Goal: Task Accomplishment & Management: Manage account settings

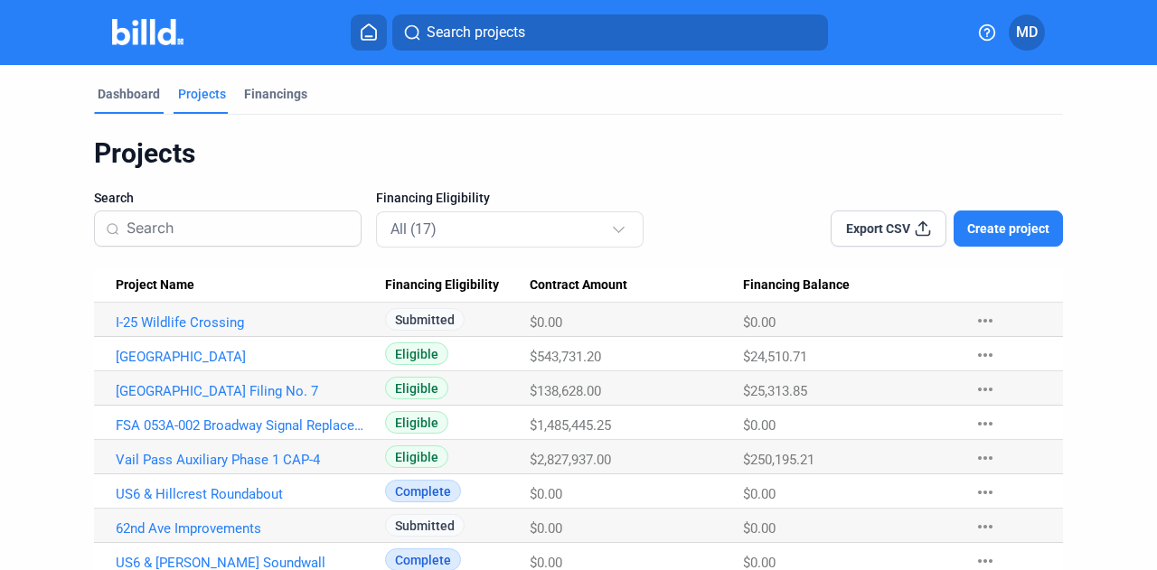
click at [129, 96] on div "Dashboard" at bounding box center [129, 94] width 62 height 18
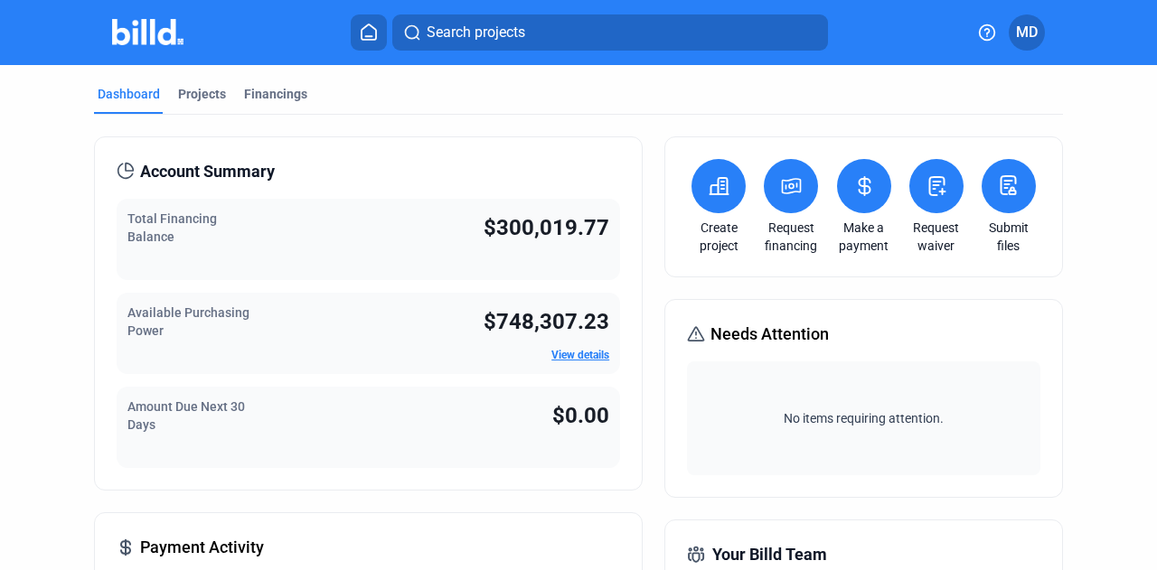
click at [701, 179] on button at bounding box center [718, 186] width 54 height 54
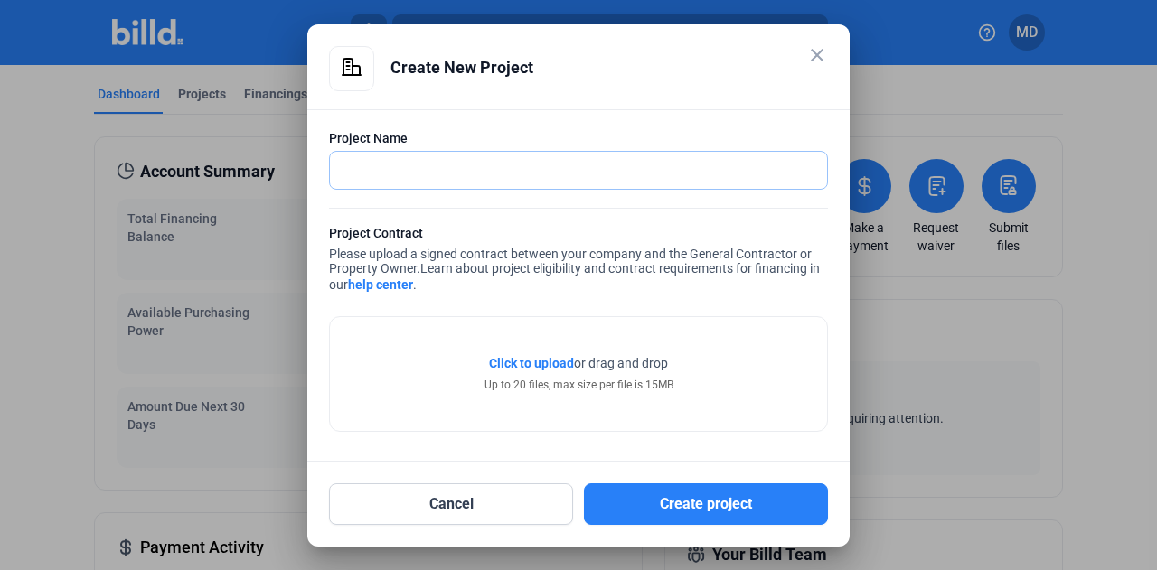
click at [557, 165] on input "text" at bounding box center [568, 170] width 477 height 37
type input "I-25 and Hwy 7"
click at [523, 363] on span "Click to upload" at bounding box center [531, 363] width 85 height 14
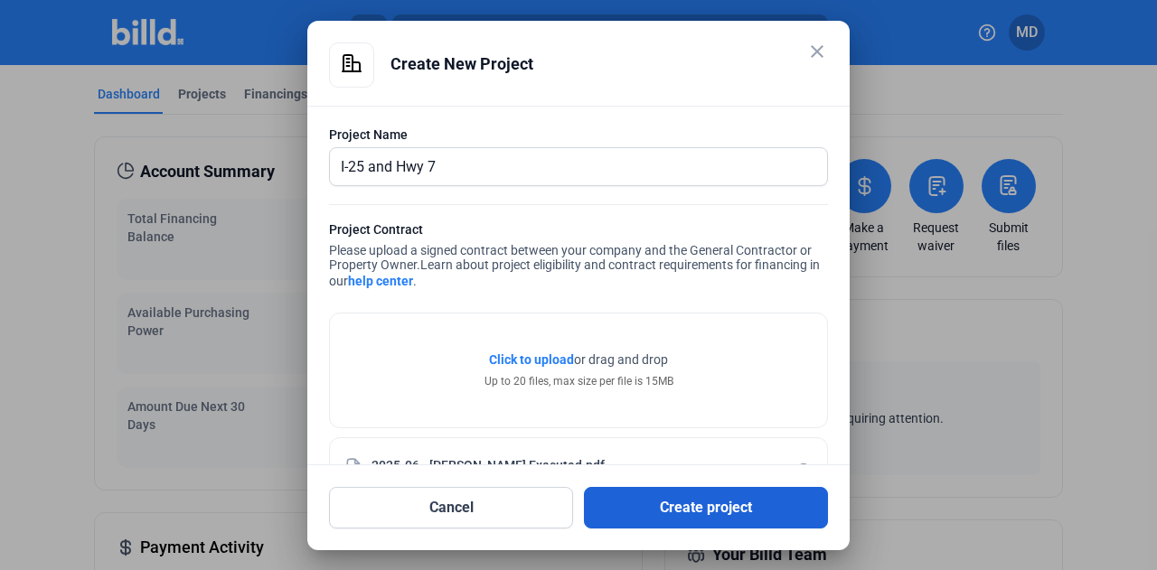
click at [718, 509] on button "Create project" at bounding box center [706, 508] width 244 height 42
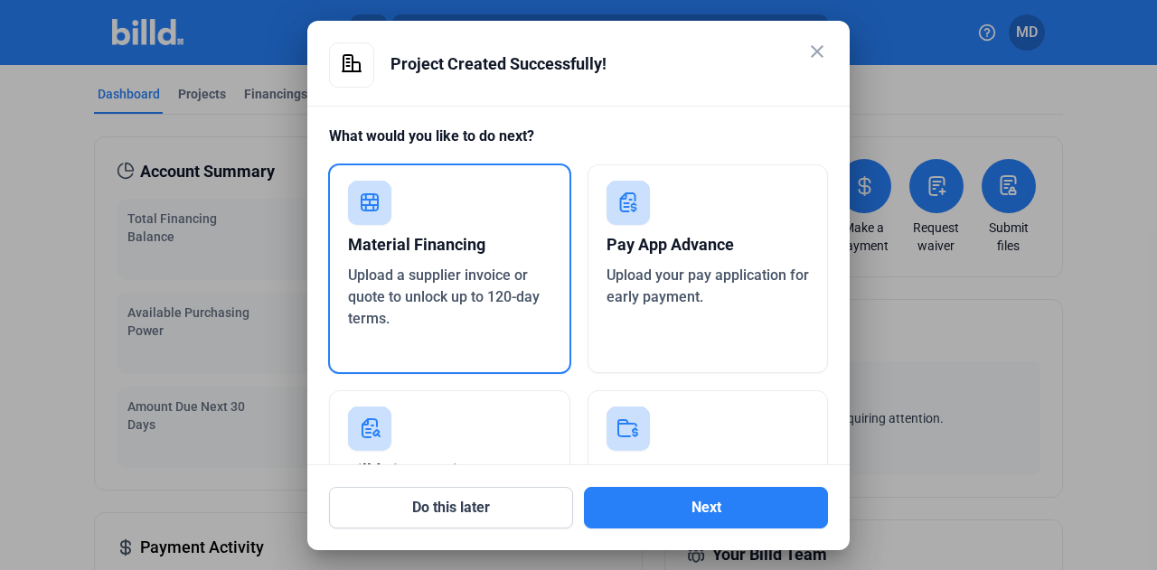
click at [480, 247] on div "Material Financing" at bounding box center [449, 245] width 203 height 40
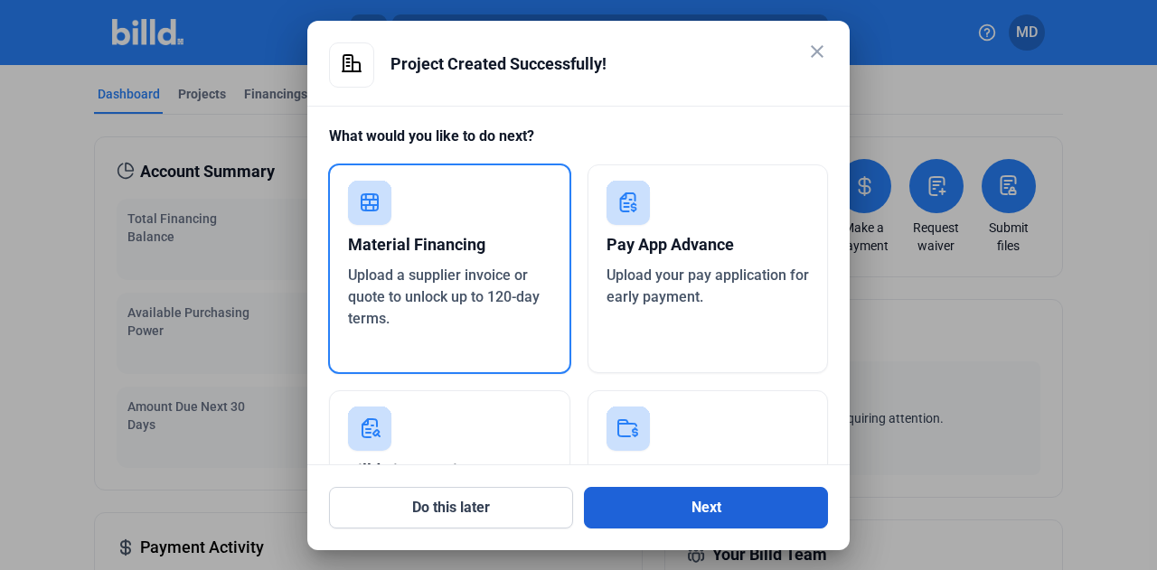
click at [665, 503] on button "Next" at bounding box center [706, 508] width 244 height 42
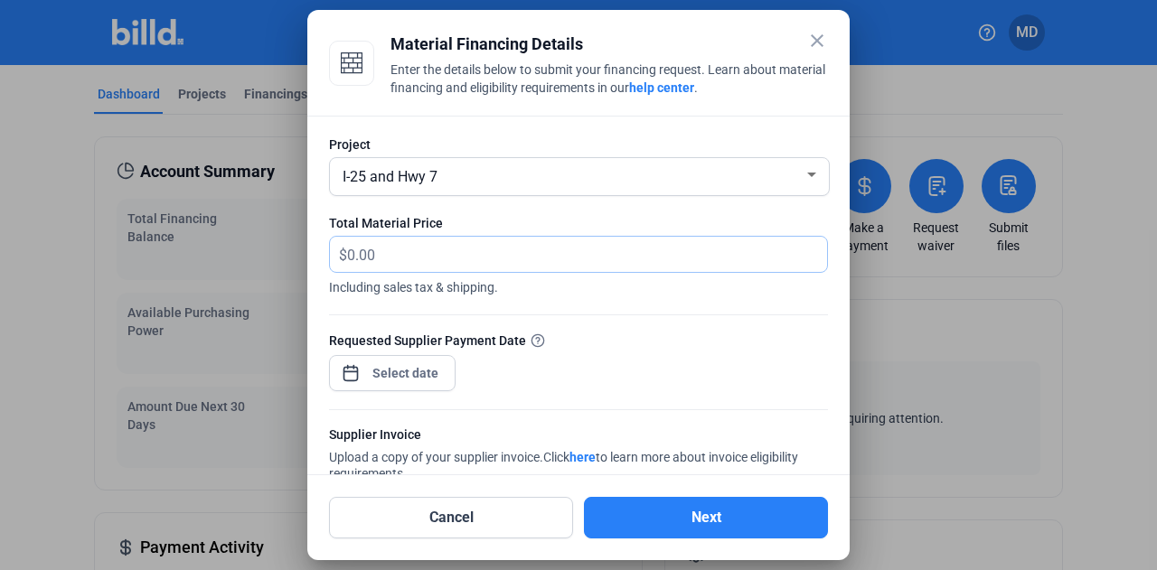
click at [434, 251] on input "text" at bounding box center [576, 254] width 459 height 35
type input "35,910.13"
click at [396, 388] on div at bounding box center [406, 373] width 78 height 33
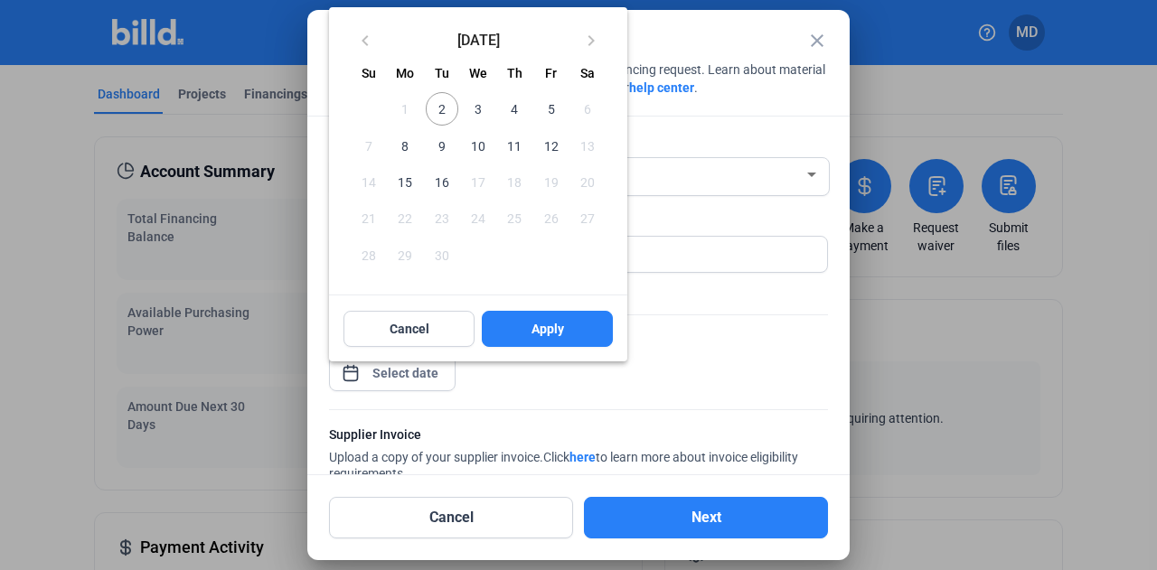
click at [480, 147] on span "10" at bounding box center [478, 145] width 33 height 33
click at [535, 321] on span "Apply" at bounding box center [547, 329] width 33 height 18
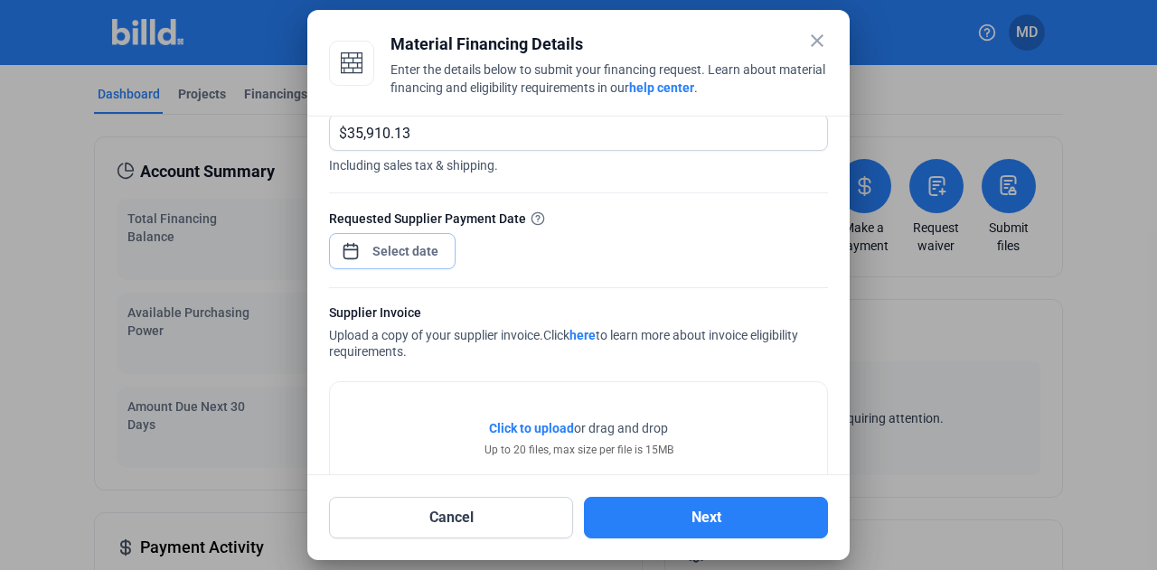
scroll to position [172, 0]
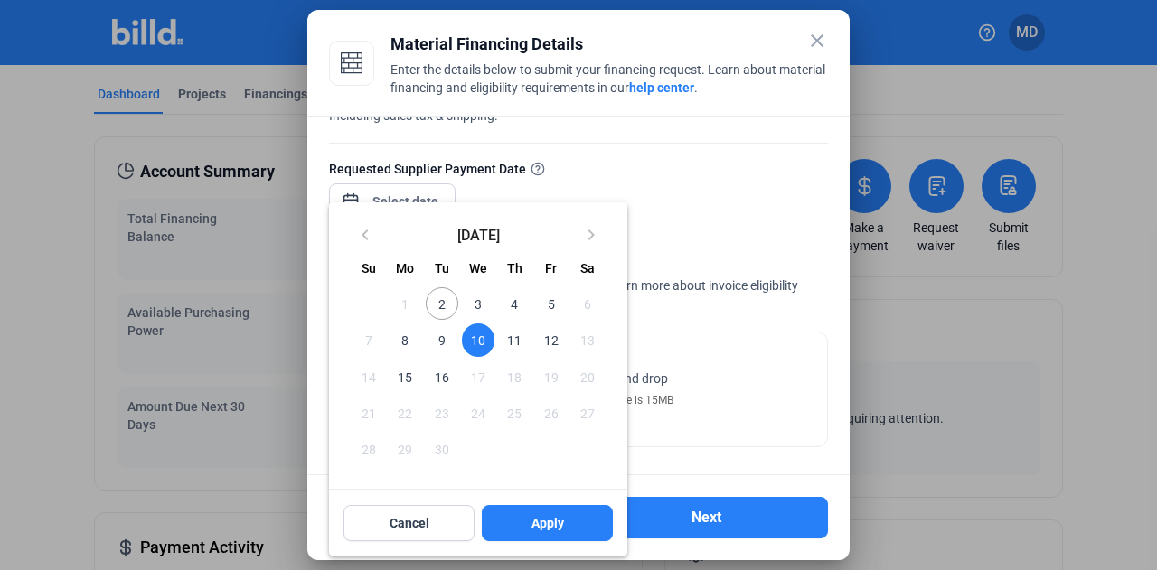
click at [714, 378] on div at bounding box center [578, 285] width 1157 height 570
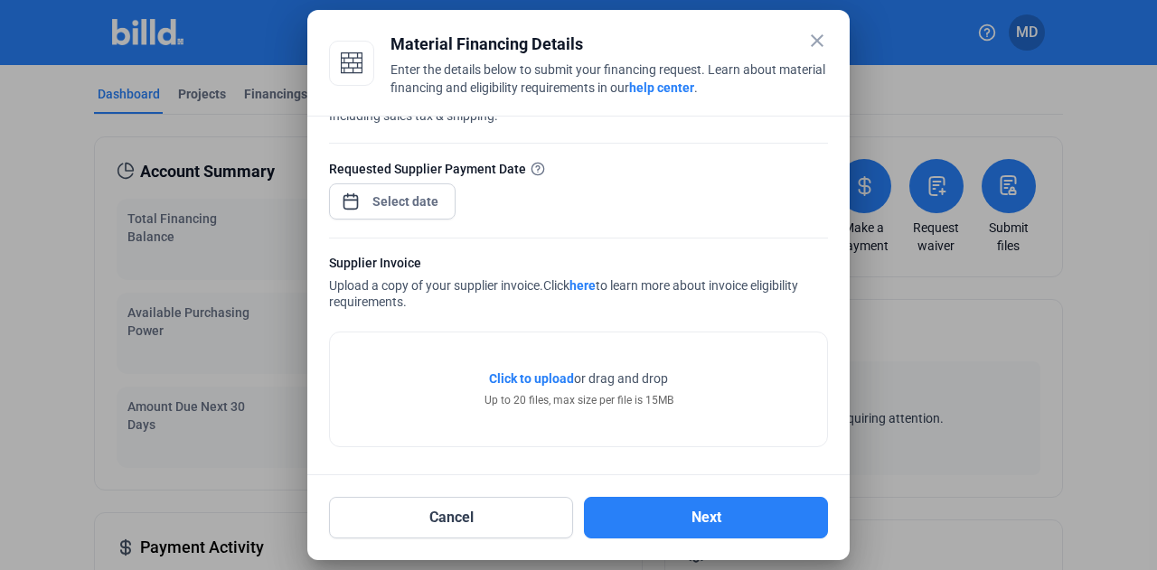
click at [529, 373] on span "Click to upload" at bounding box center [531, 378] width 85 height 14
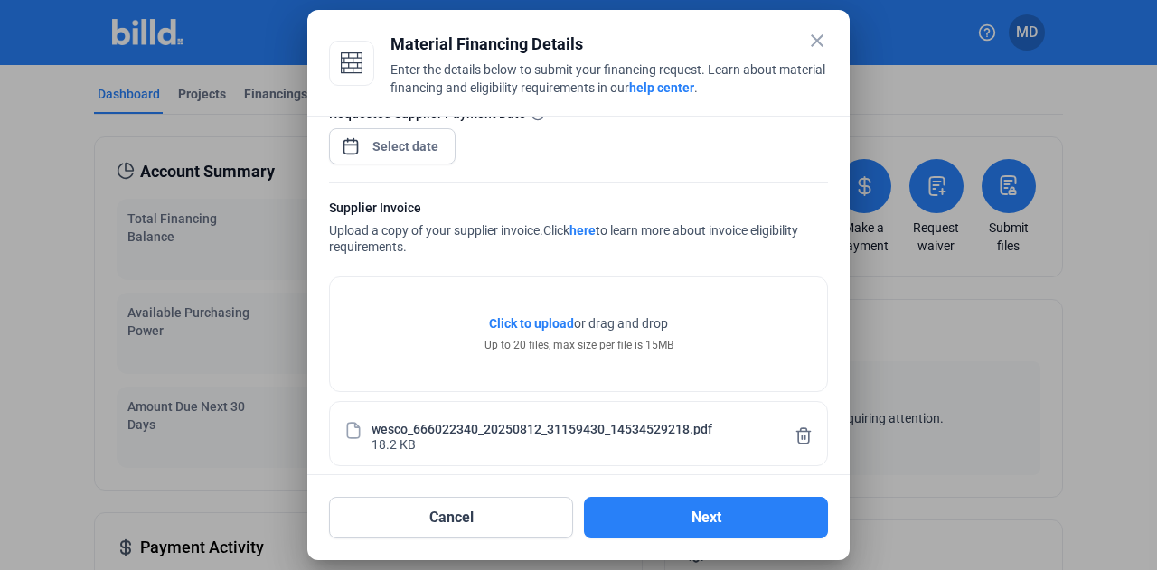
scroll to position [239, 0]
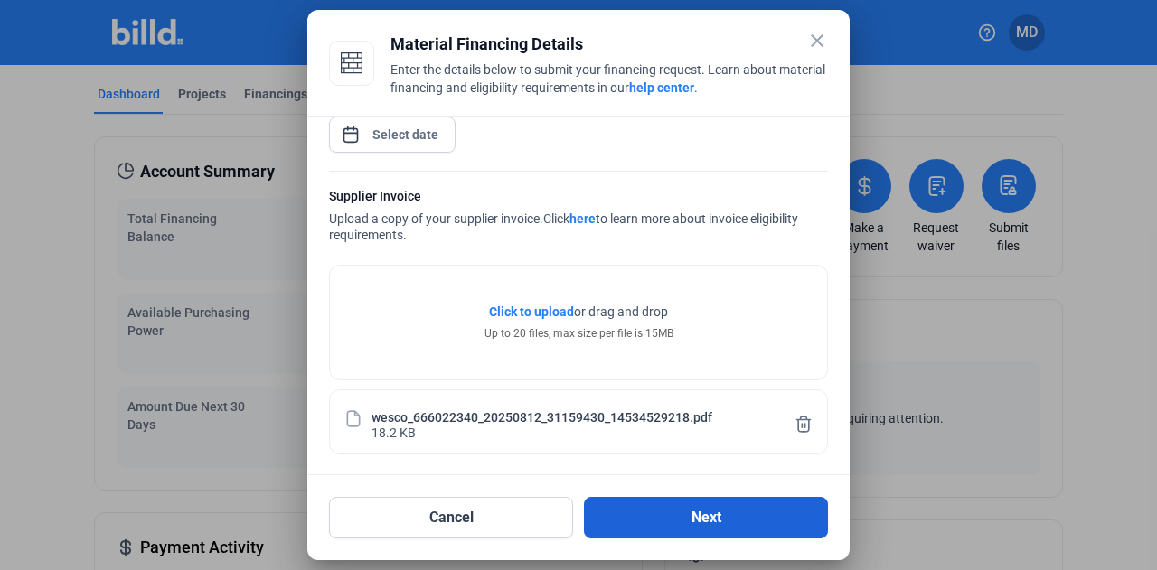
click at [669, 505] on button "Next" at bounding box center [706, 518] width 244 height 42
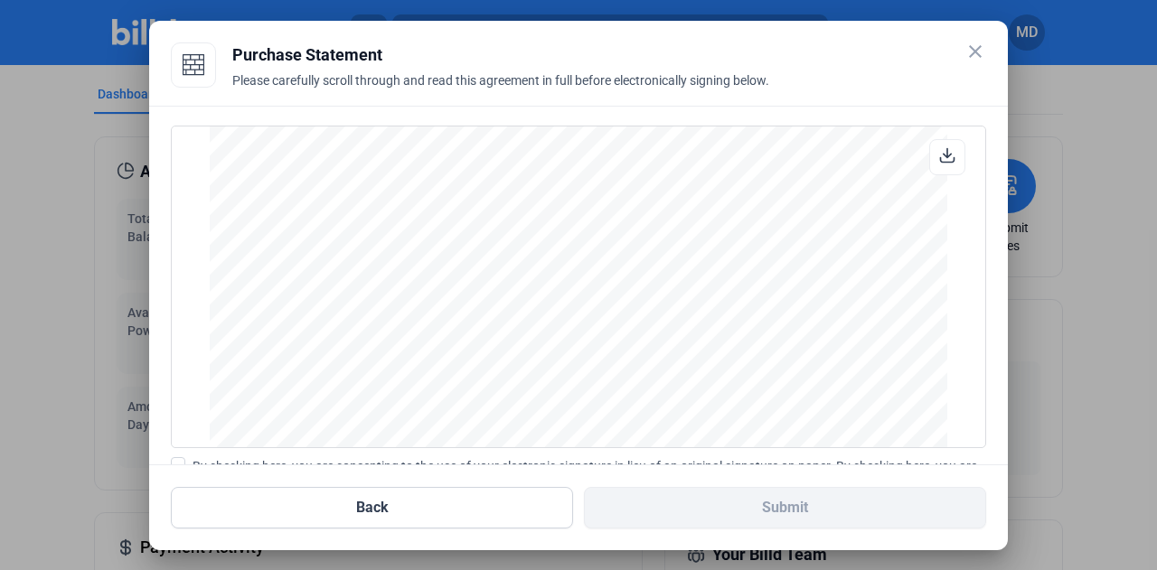
scroll to position [208, 0]
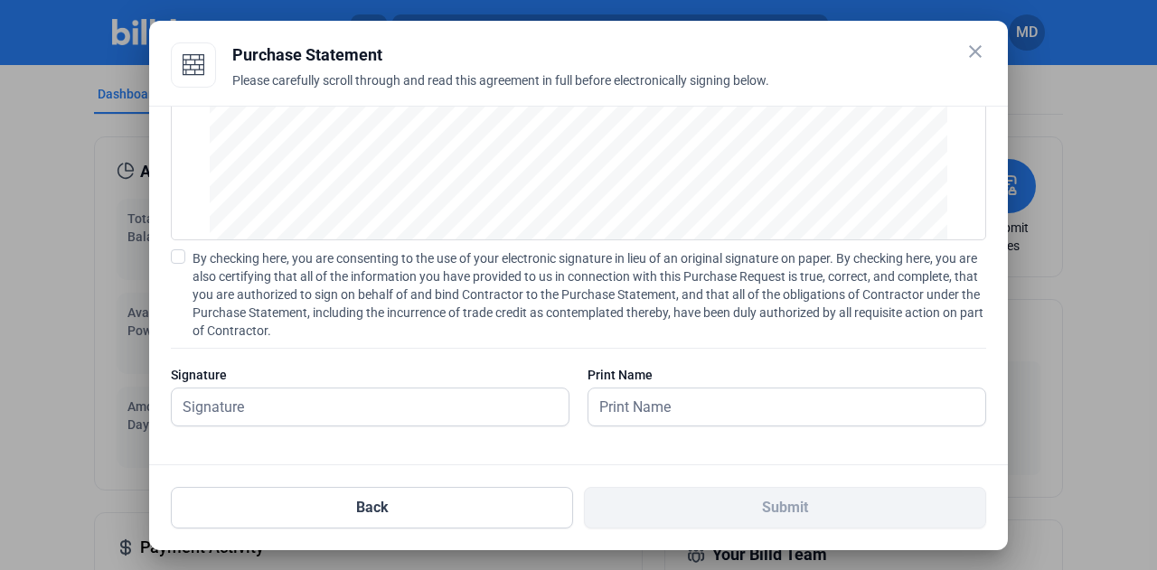
click at [178, 254] on span at bounding box center [178, 256] width 14 height 14
click at [0, 0] on input "By checking here, you are consenting to the use of your electronic signature in…" at bounding box center [0, 0] width 0 height 0
click at [209, 416] on input "text" at bounding box center [360, 407] width 377 height 37
type input "[PERSON_NAME]"
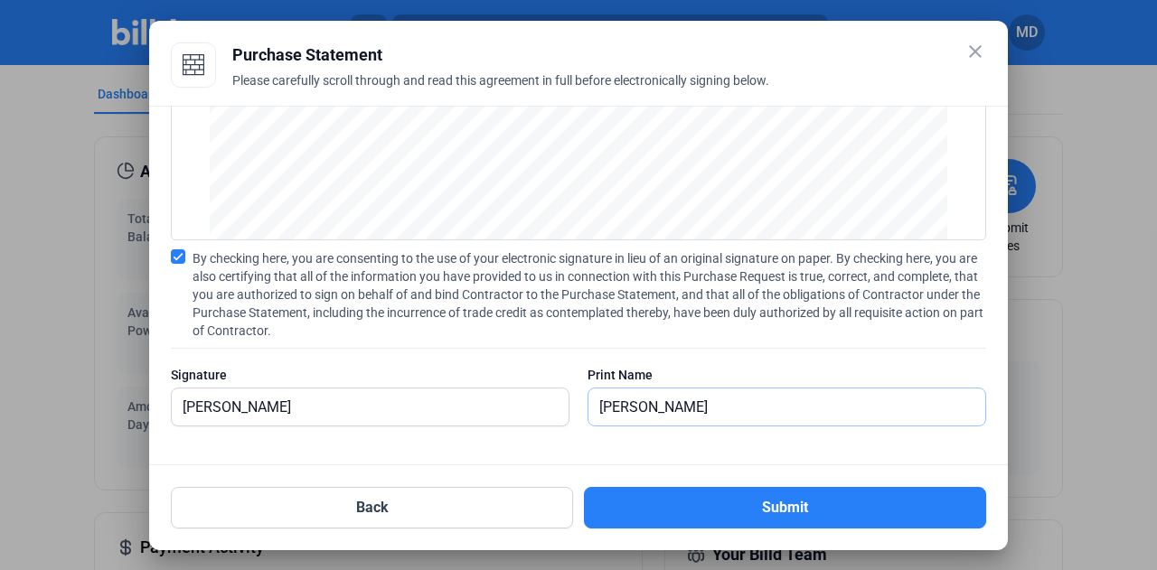
type input "[PERSON_NAME]"
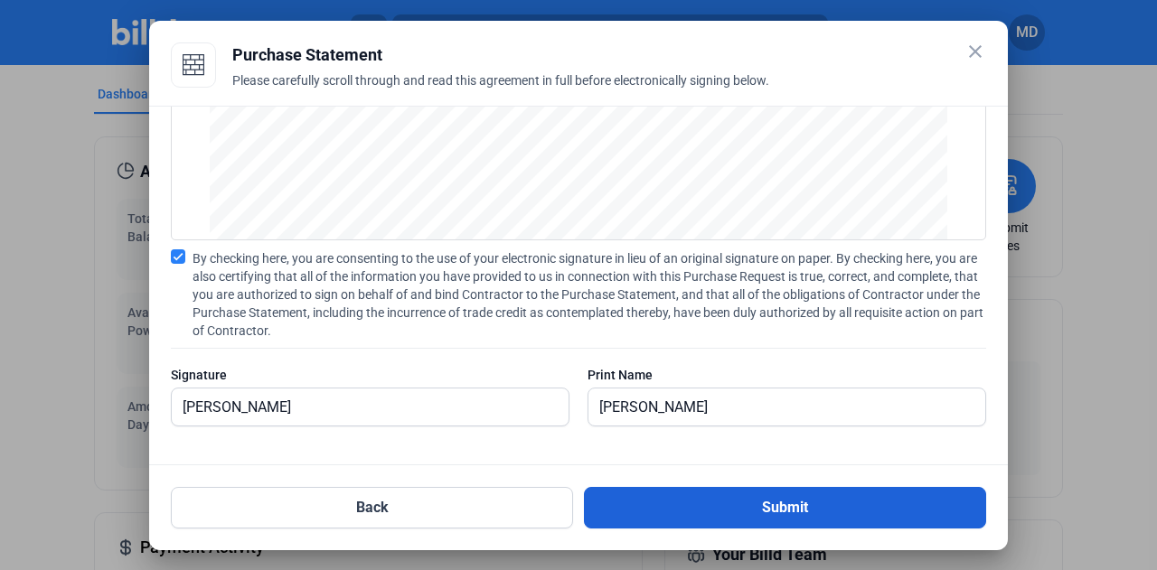
click at [746, 502] on button "Submit" at bounding box center [785, 508] width 402 height 42
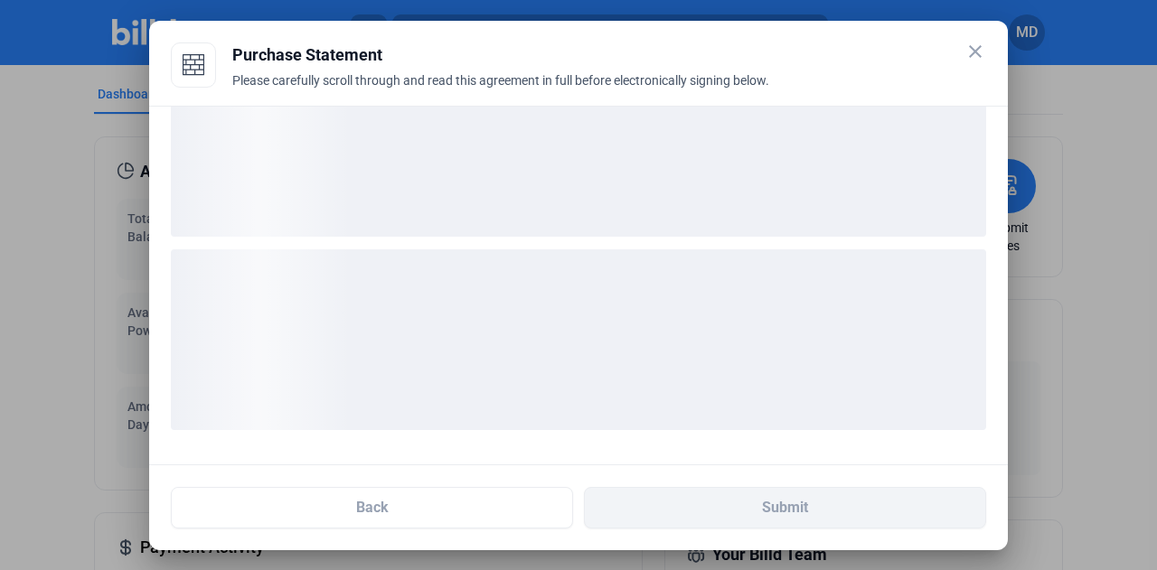
scroll to position [69, 0]
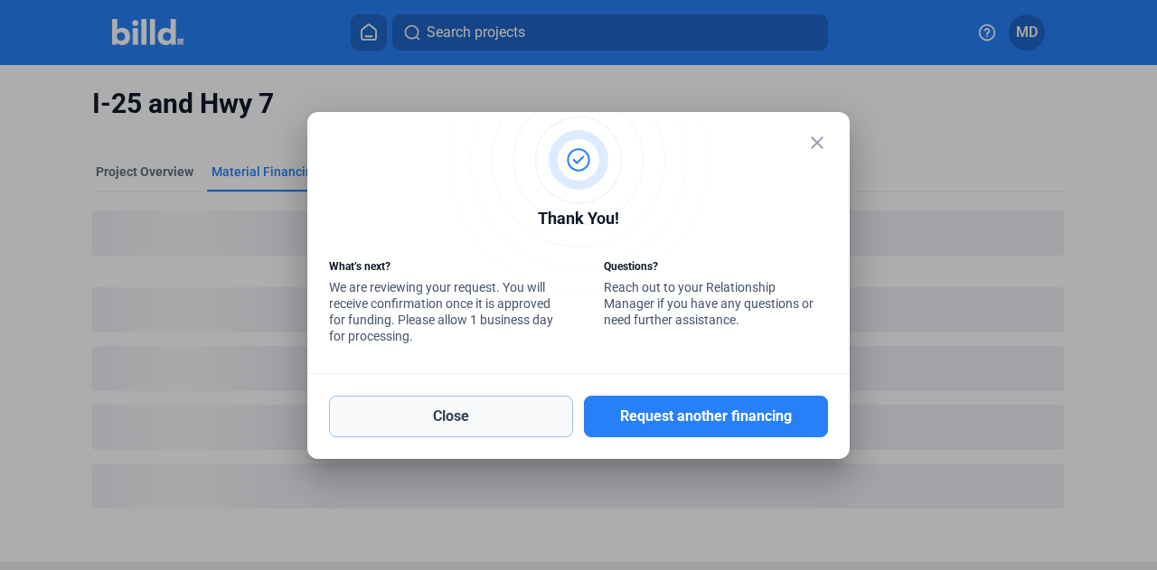
click at [471, 429] on button "Close" at bounding box center [451, 417] width 244 height 42
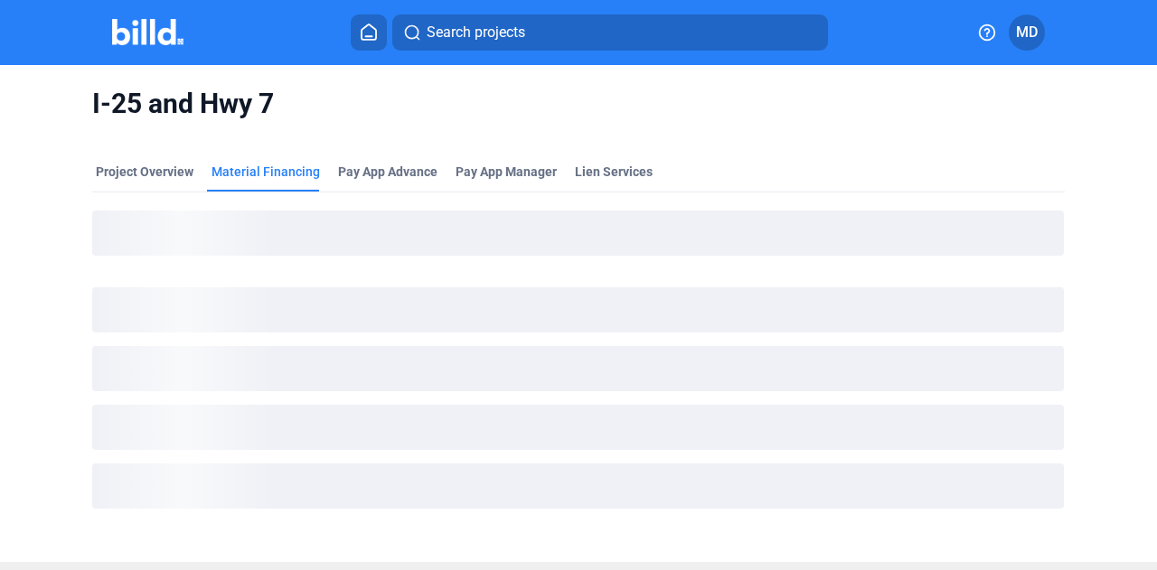
click at [154, 30] on img at bounding box center [147, 32] width 71 height 26
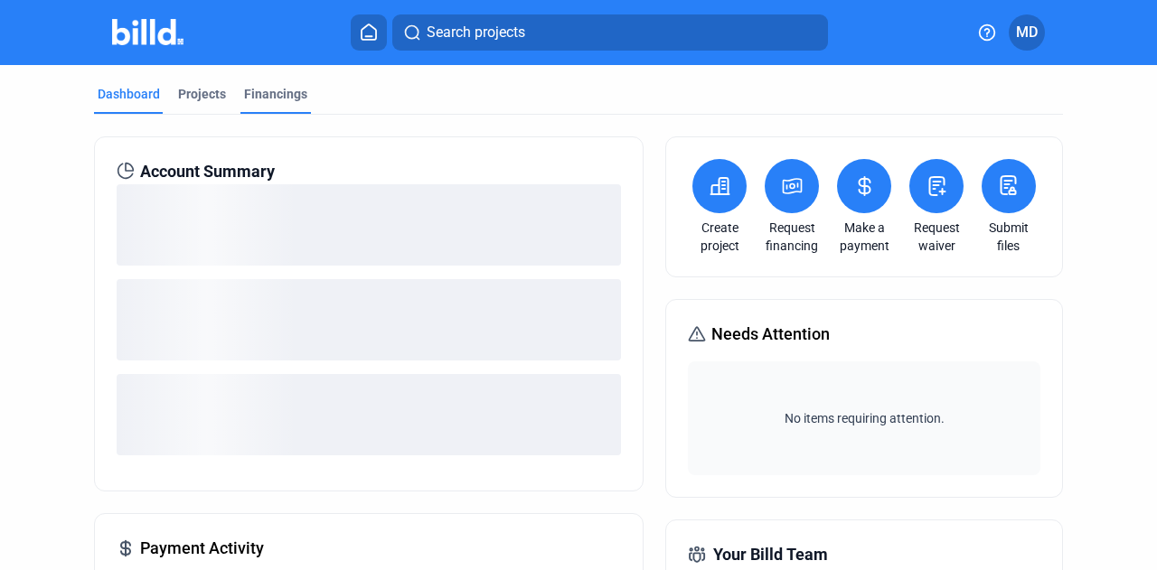
click at [274, 92] on div "Financings" at bounding box center [275, 94] width 63 height 18
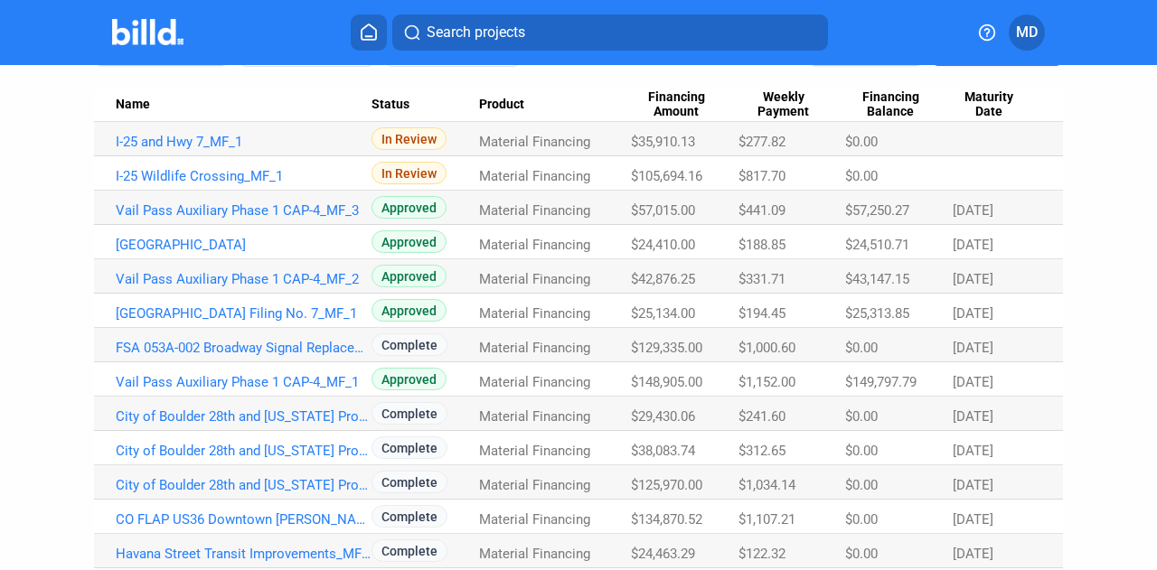
scroll to position [90, 0]
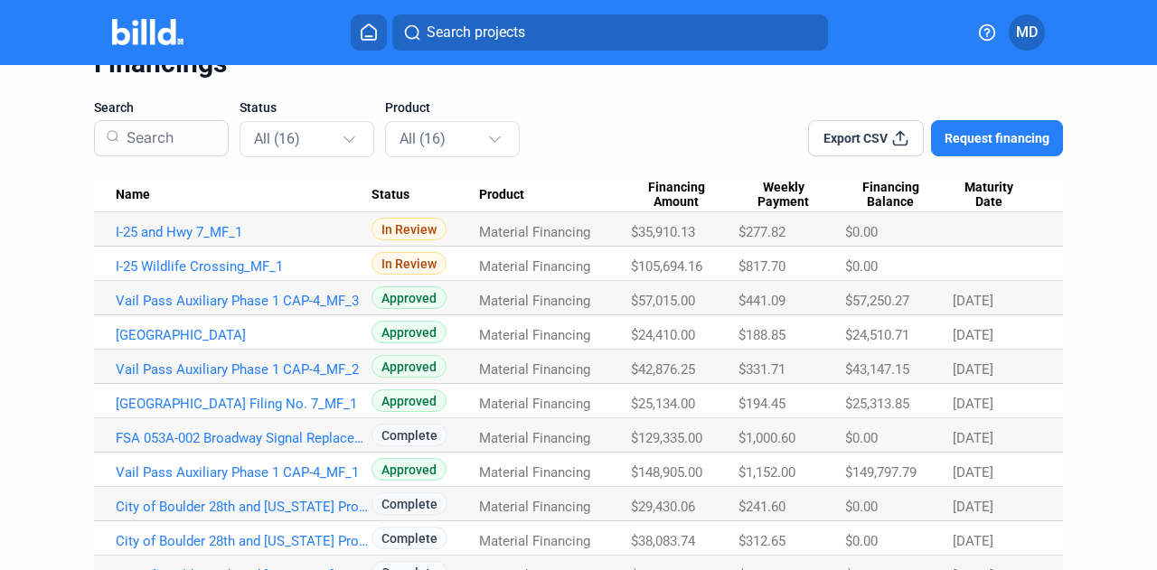
drag, startPoint x: 1137, startPoint y: 258, endPoint x: 956, endPoint y: 306, distance: 187.0
click at [1135, 259] on div "Dashboard Projects Financings Financings Search Status All (16) Product All (16…" at bounding box center [578, 368] width 1157 height 787
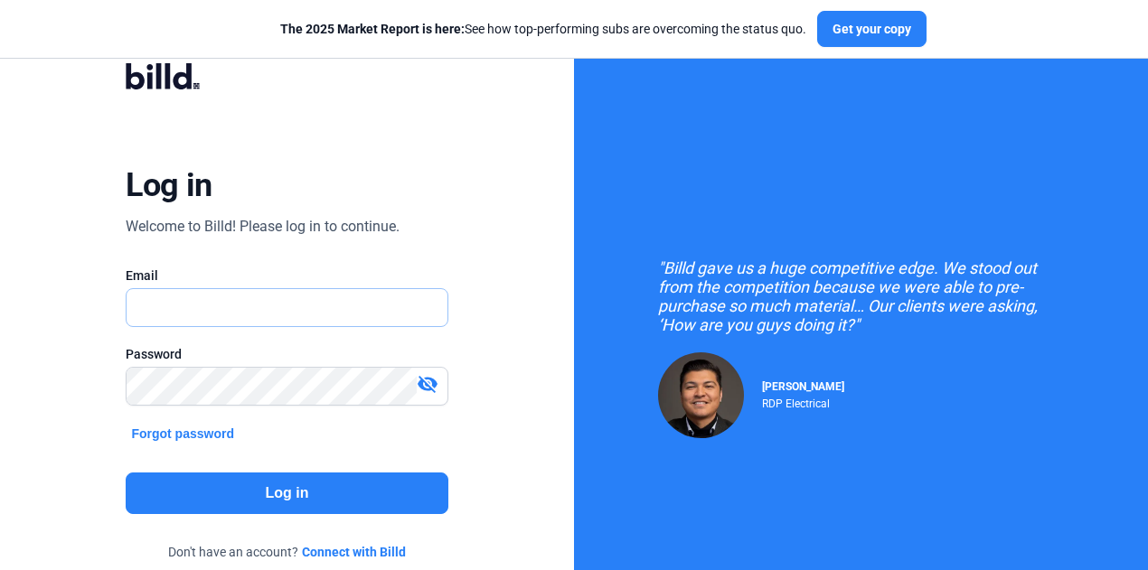
click at [228, 309] on input "text" at bounding box center [277, 307] width 301 height 37
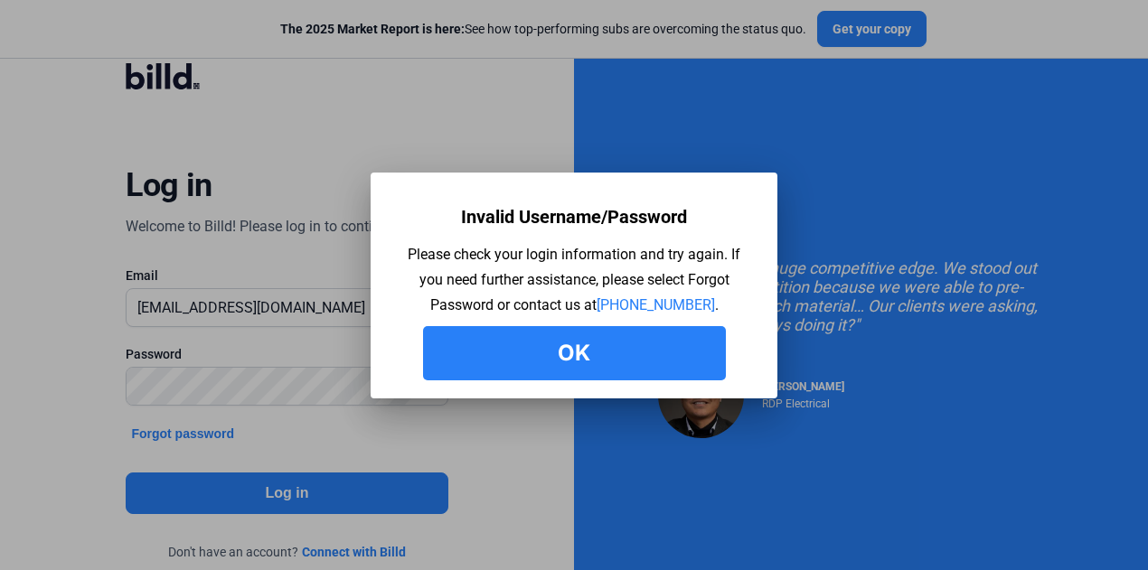
click at [599, 348] on button "Ok" at bounding box center [574, 353] width 303 height 54
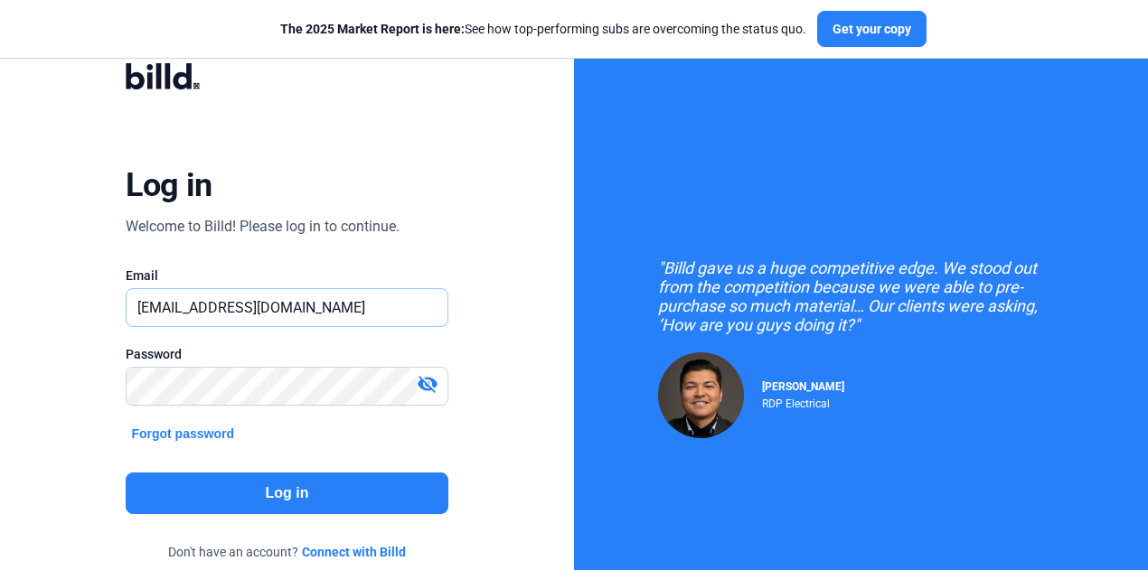
click at [338, 314] on input "[EMAIL_ADDRESS][DOMAIN_NAME]" at bounding box center [277, 307] width 301 height 37
drag, startPoint x: 338, startPoint y: 314, endPoint x: 50, endPoint y: 305, distance: 288.5
click at [50, 305] on div "Log in Welcome to Billd! Please log in to continue. Email [EMAIL_ADDRESS][DOMAI…" at bounding box center [287, 325] width 574 height 650
click at [53, 267] on div "Log in Welcome to Billd! Please log in to continue. Email [EMAIL_ADDRESS][DOMAI…" at bounding box center [287, 325] width 574 height 650
drag, startPoint x: 365, startPoint y: 311, endPoint x: 355, endPoint y: 310, distance: 10.0
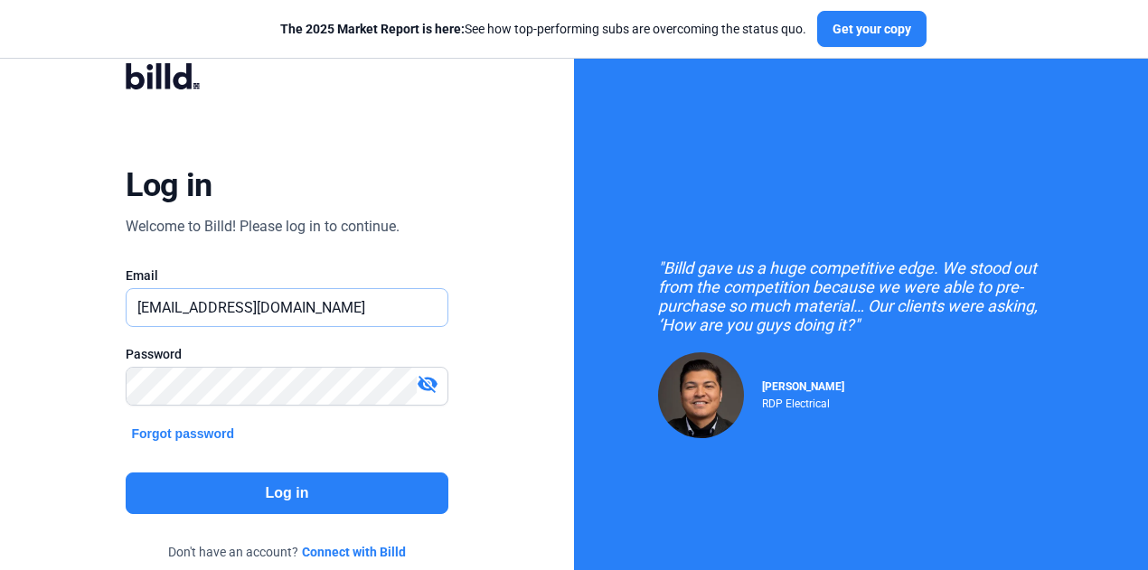
click at [365, 311] on input "[EMAIL_ADDRESS][DOMAIN_NAME]" at bounding box center [287, 307] width 320 height 37
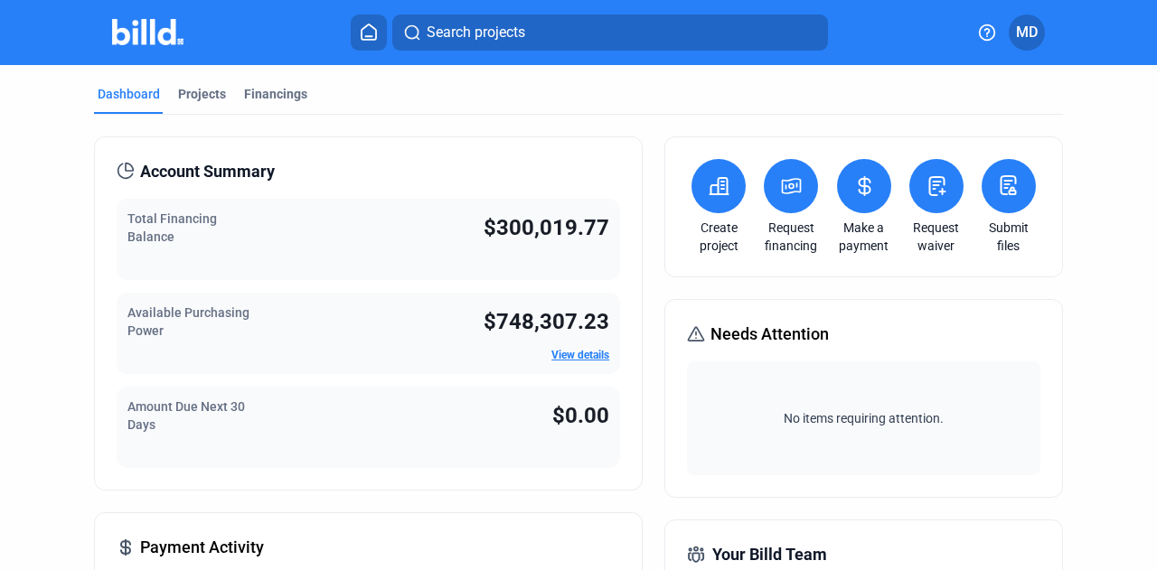
click at [1025, 47] on button "MD" at bounding box center [1027, 32] width 36 height 36
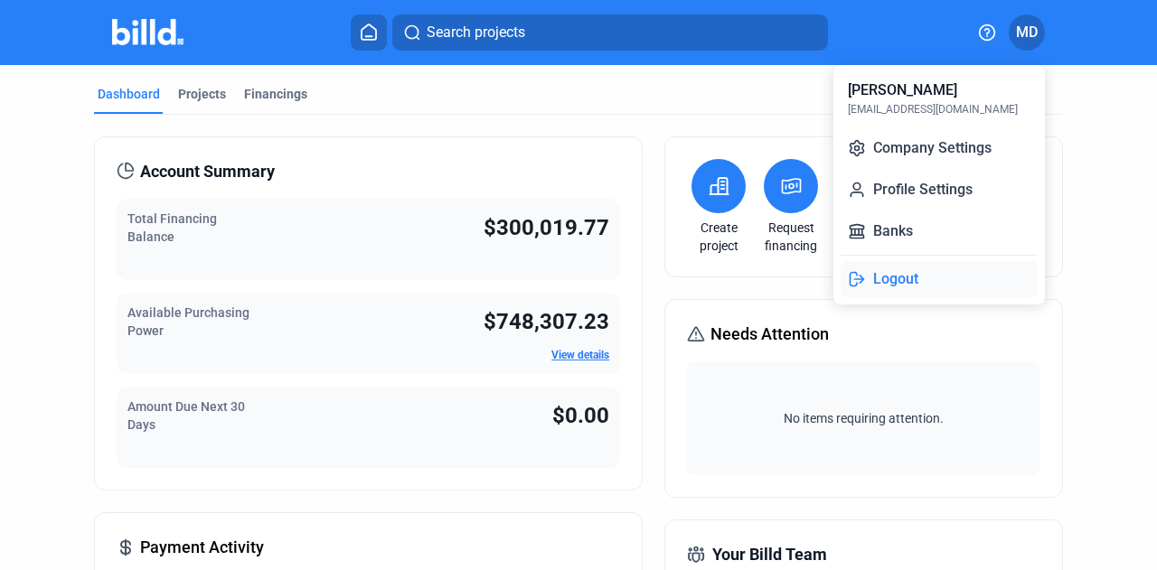
click at [895, 286] on button "Logout" at bounding box center [938, 279] width 197 height 36
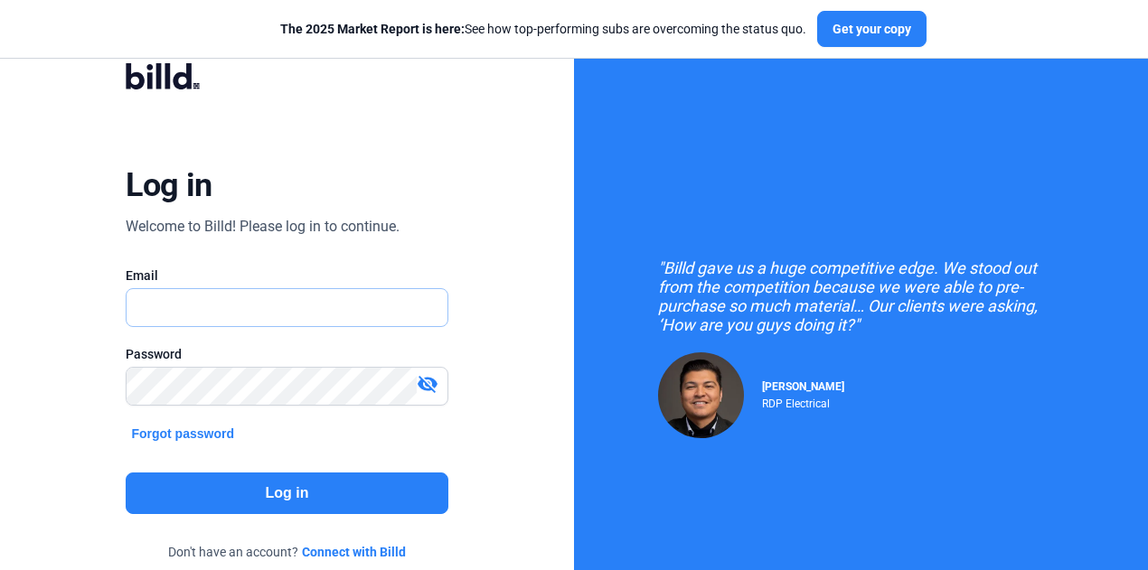
click at [205, 303] on input "text" at bounding box center [277, 307] width 301 height 37
click at [90, 175] on div "Log in Welcome to Billd! Please log in to continue. Email Email is required. Pa…" at bounding box center [287, 324] width 414 height 569
click at [211, 311] on input "text" at bounding box center [277, 307] width 301 height 37
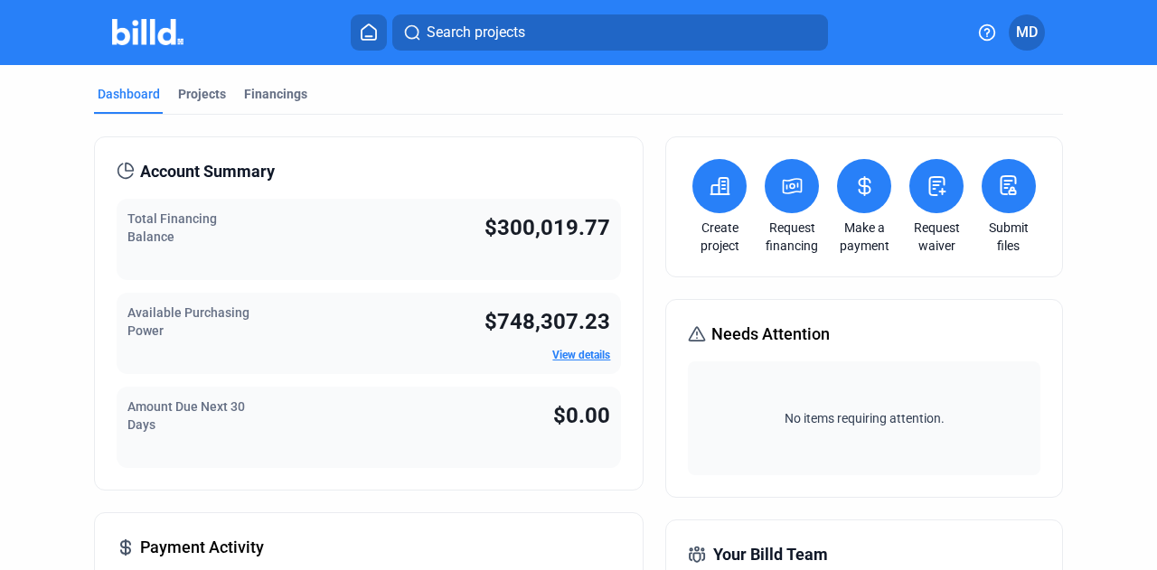
click at [1025, 35] on span "MD" at bounding box center [1027, 33] width 22 height 22
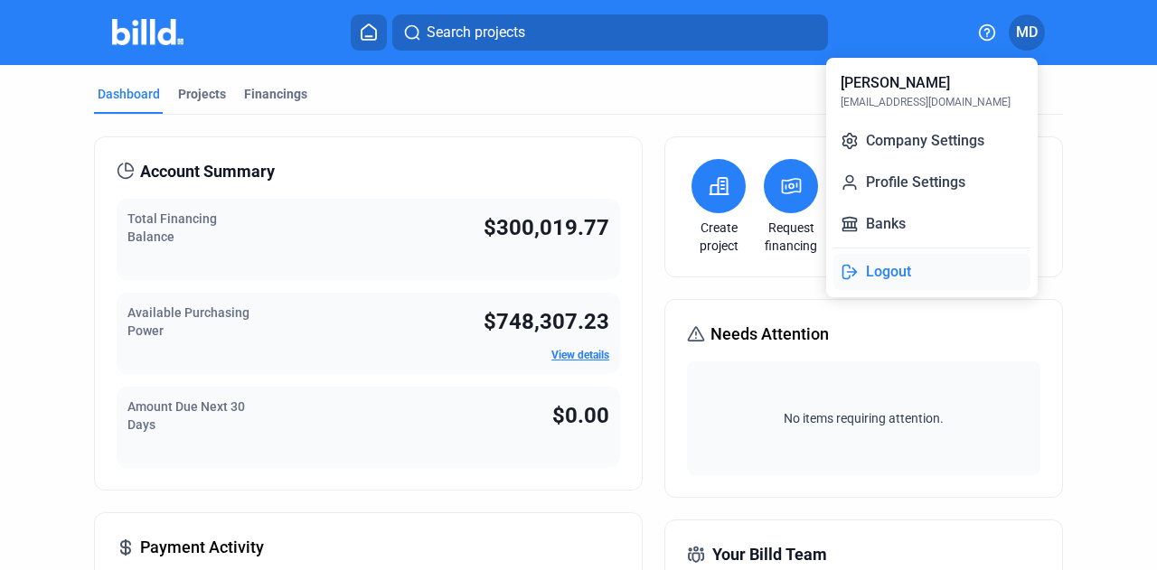
click at [922, 285] on button "Logout" at bounding box center [931, 272] width 197 height 36
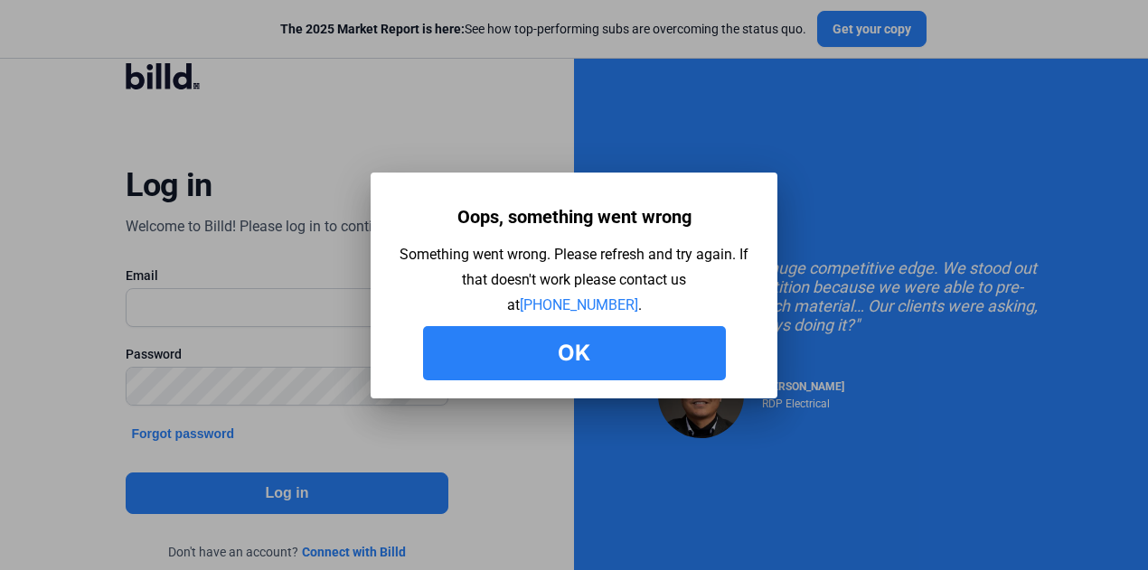
click at [558, 346] on button "Ok" at bounding box center [574, 353] width 303 height 54
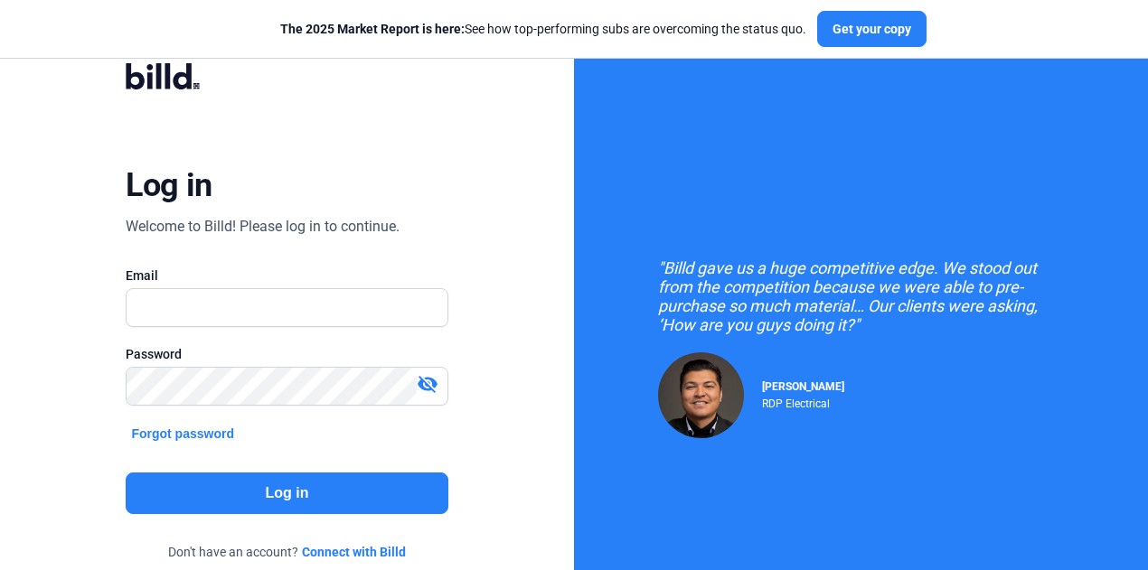
click at [156, 434] on button "Forgot password" at bounding box center [183, 434] width 114 height 20
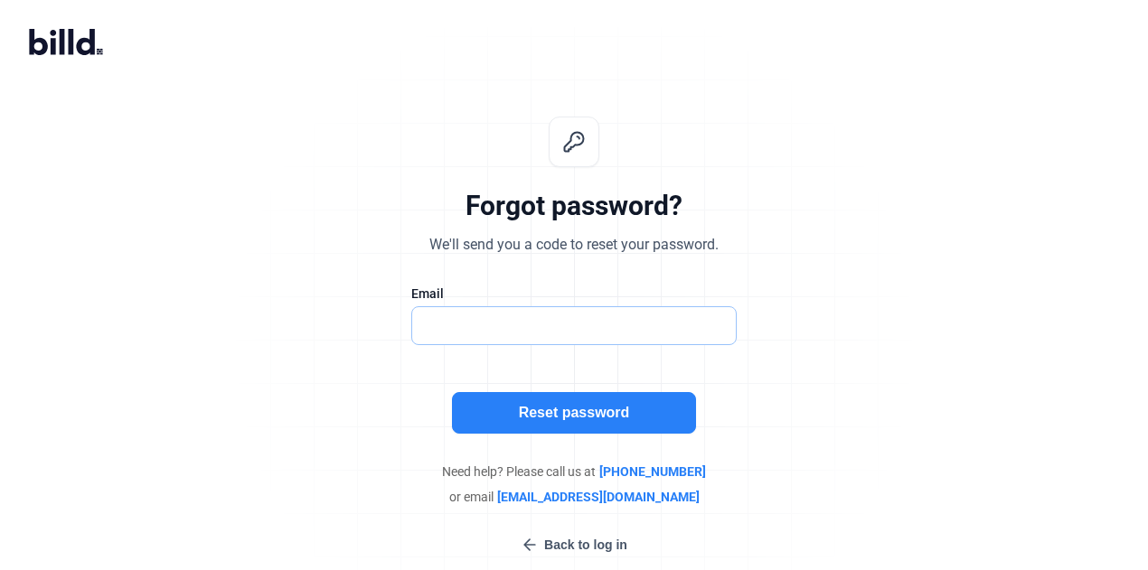
click at [468, 326] on input "text" at bounding box center [564, 325] width 305 height 37
type input "[EMAIL_ADDRESS][DOMAIN_NAME]"
click at [565, 424] on button "Reset password" at bounding box center [574, 413] width 244 height 42
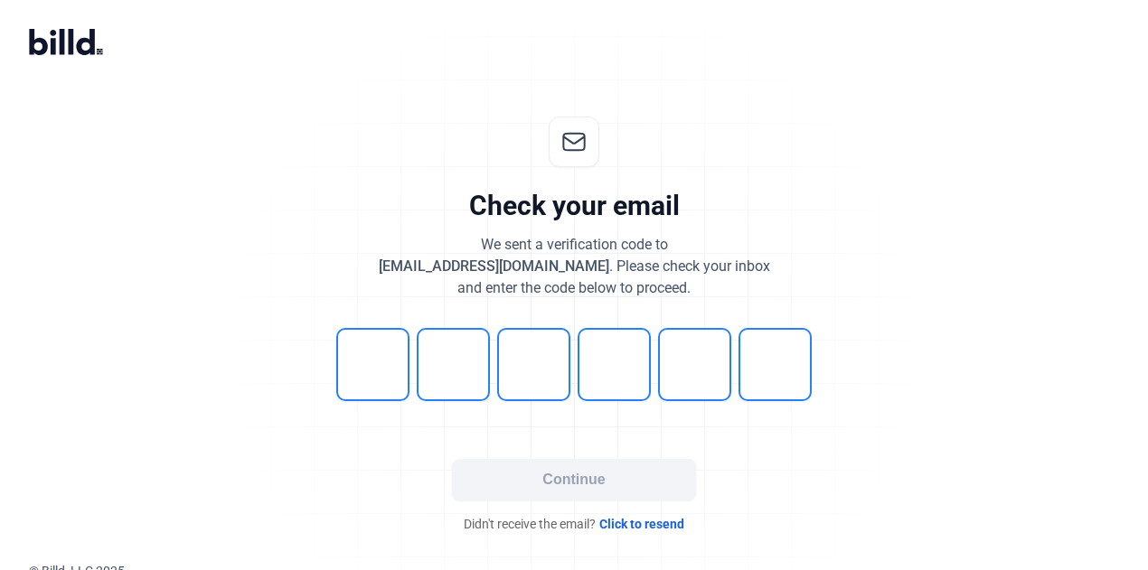
scroll to position [8, 0]
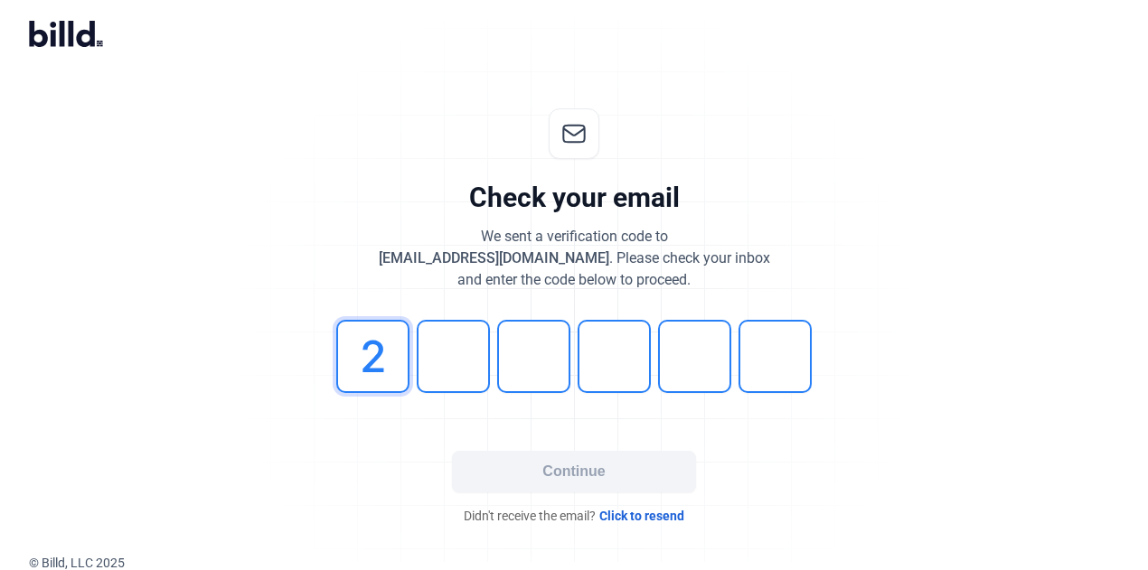
type input "2"
type input "0"
type input "8"
type input "9"
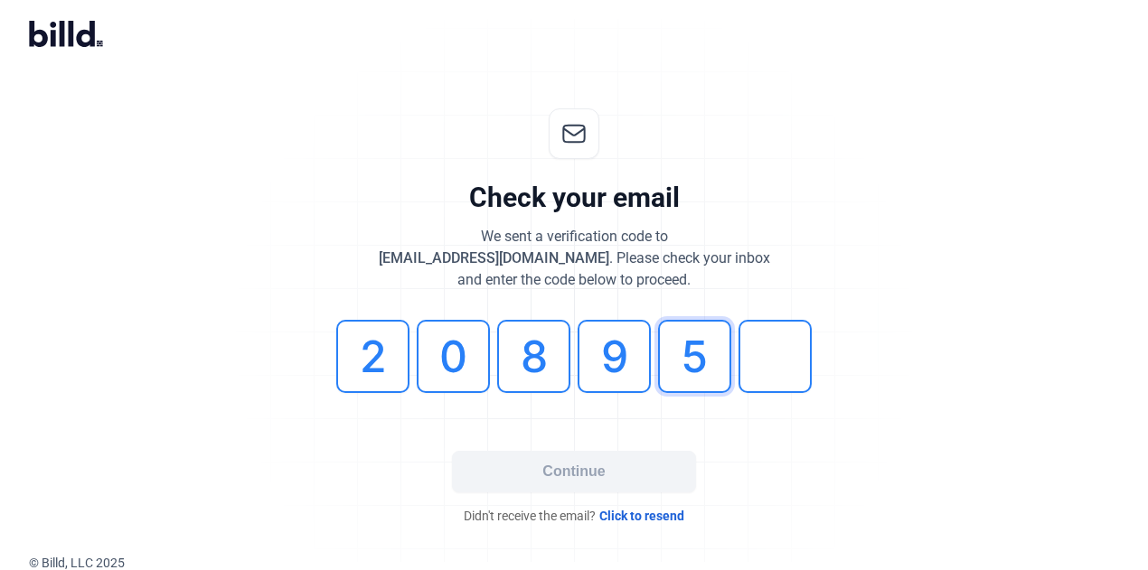
type input "5"
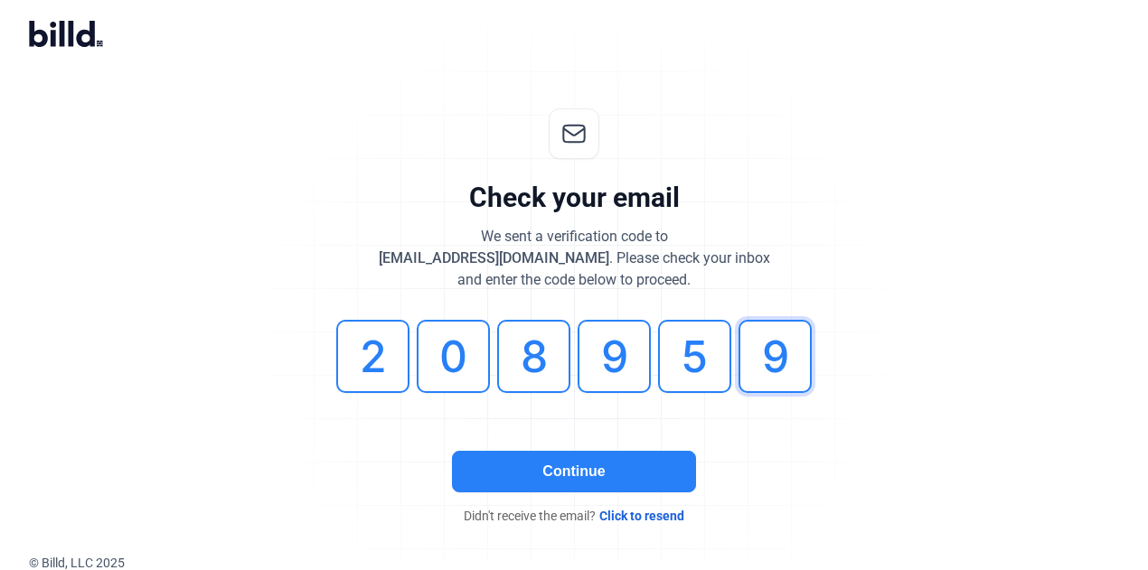
type input "9"
click at [557, 476] on button "Continue" at bounding box center [574, 472] width 244 height 42
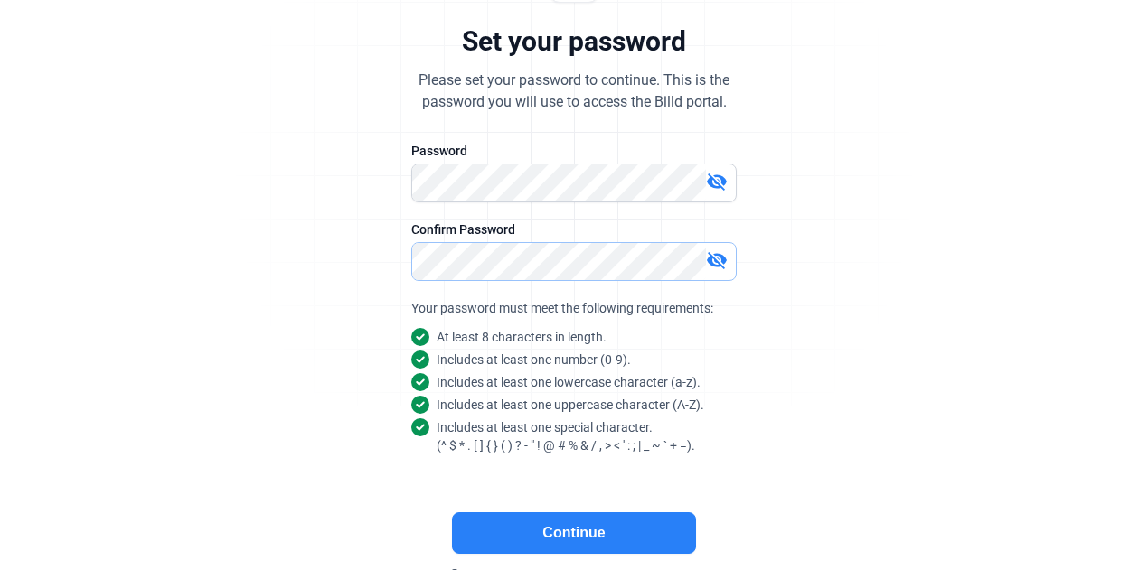
scroll to position [230, 0]
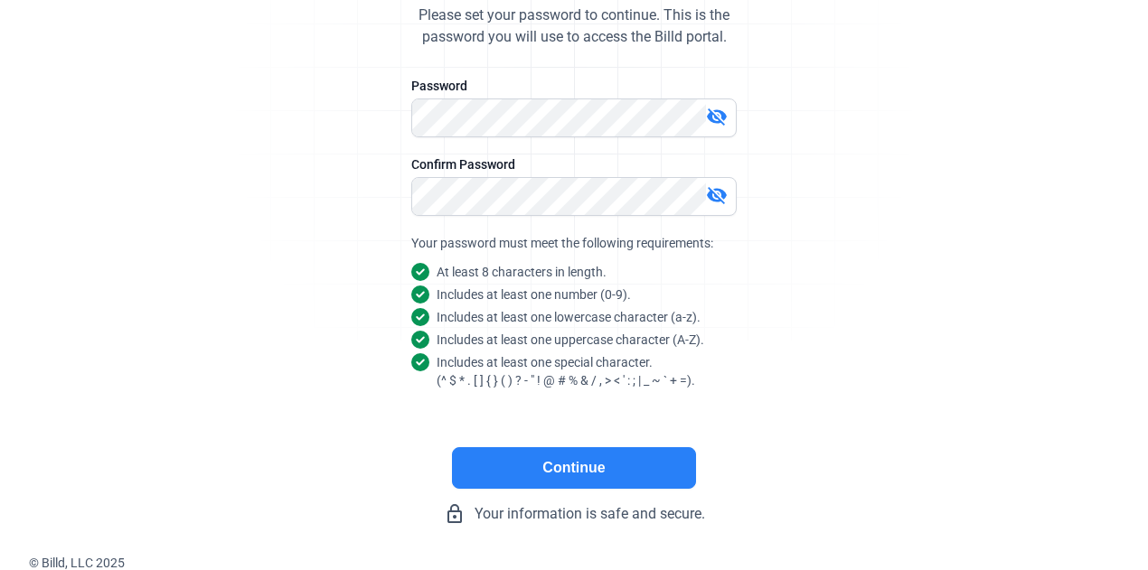
click at [566, 460] on button "Continue" at bounding box center [574, 468] width 244 height 42
